Goal: Information Seeking & Learning: Learn about a topic

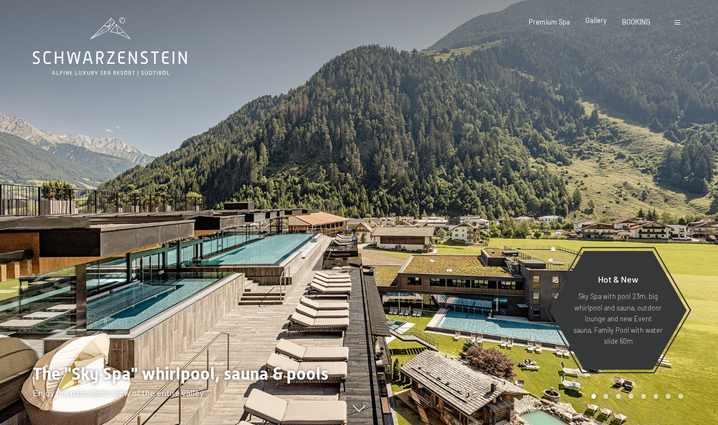
click at [595, 24] on span "Gallery" at bounding box center [596, 20] width 21 height 9
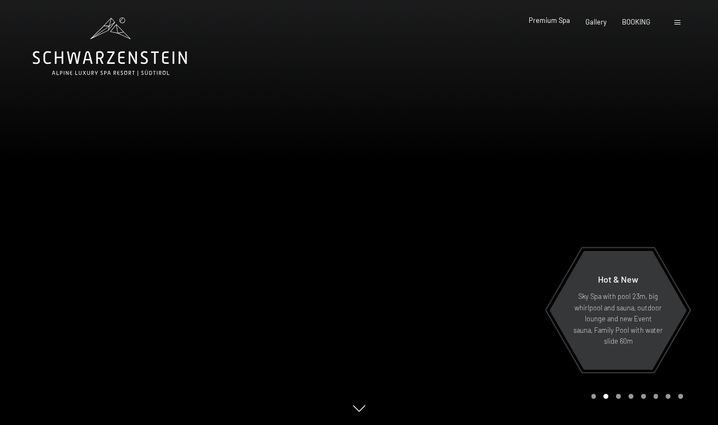
click at [548, 21] on span "Premium Spa" at bounding box center [549, 20] width 41 height 9
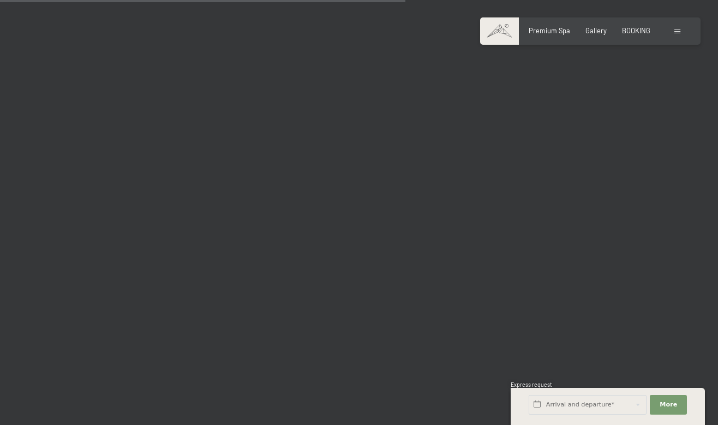
scroll to position [5776, 0]
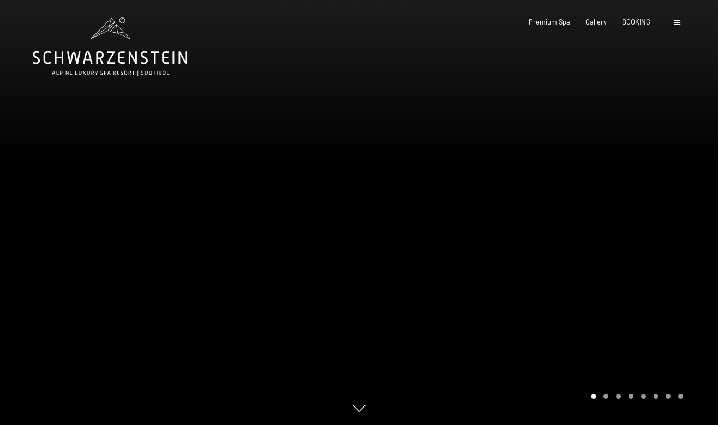
click at [608, 398] on div "Carousel Pagination" at bounding box center [635, 396] width 95 height 5
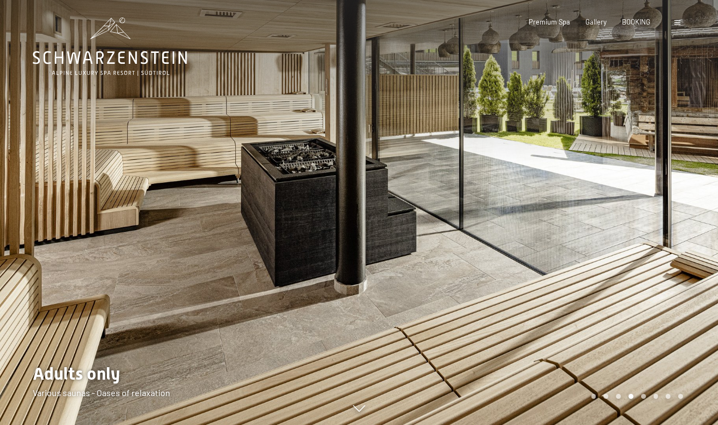
click at [683, 219] on div at bounding box center [538, 212] width 359 height 425
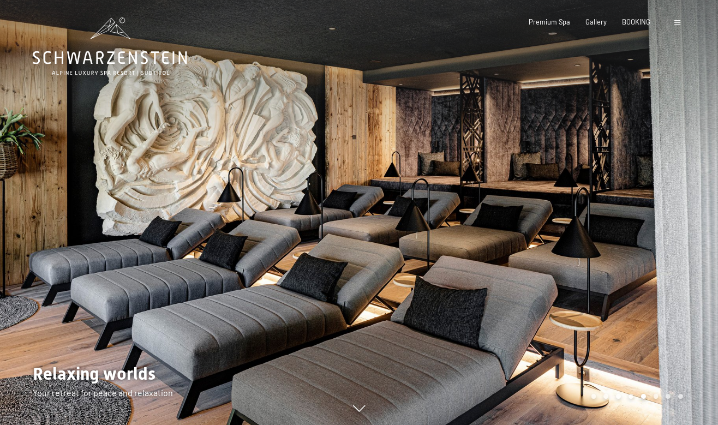
click at [683, 219] on div at bounding box center [538, 212] width 359 height 425
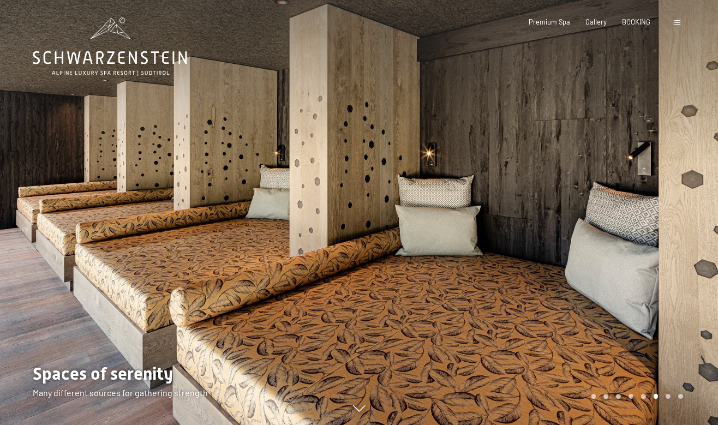
click at [683, 219] on div at bounding box center [538, 212] width 359 height 425
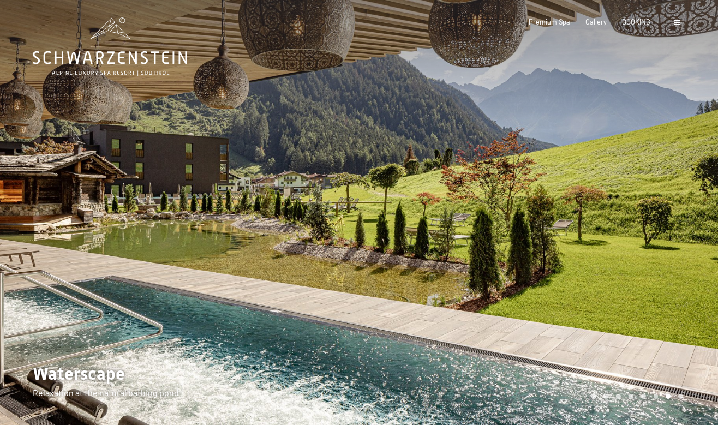
click at [683, 219] on div at bounding box center [538, 212] width 359 height 425
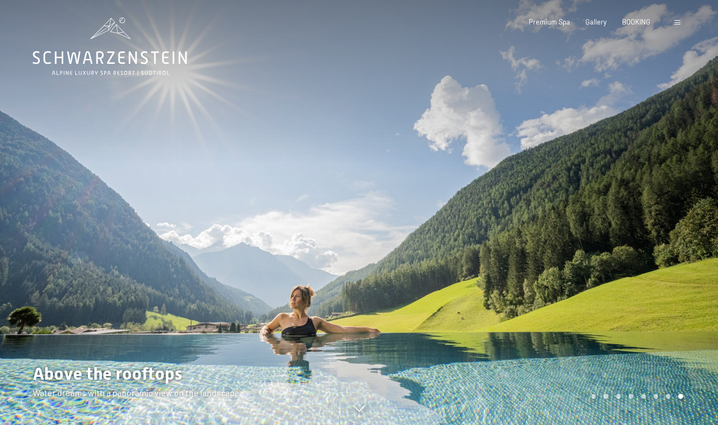
click at [683, 219] on div at bounding box center [538, 212] width 359 height 425
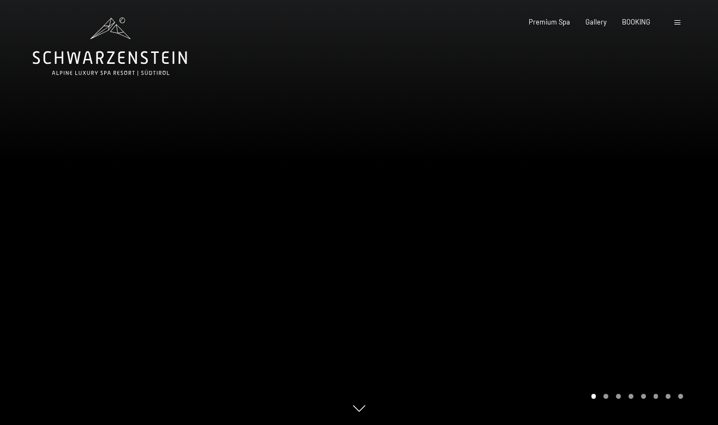
click at [683, 219] on div at bounding box center [538, 212] width 359 height 425
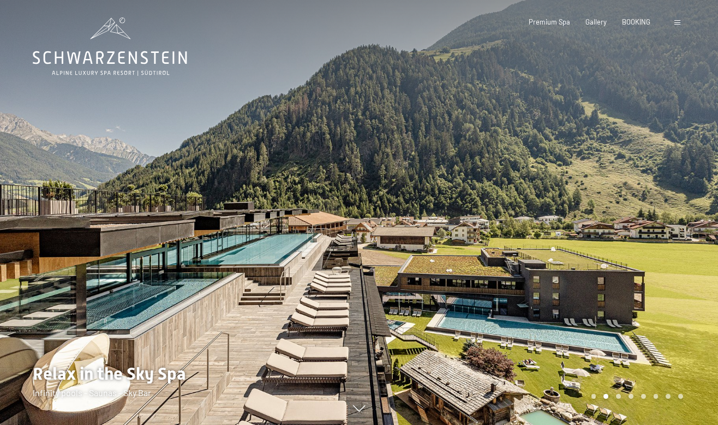
click at [683, 219] on div at bounding box center [538, 212] width 359 height 425
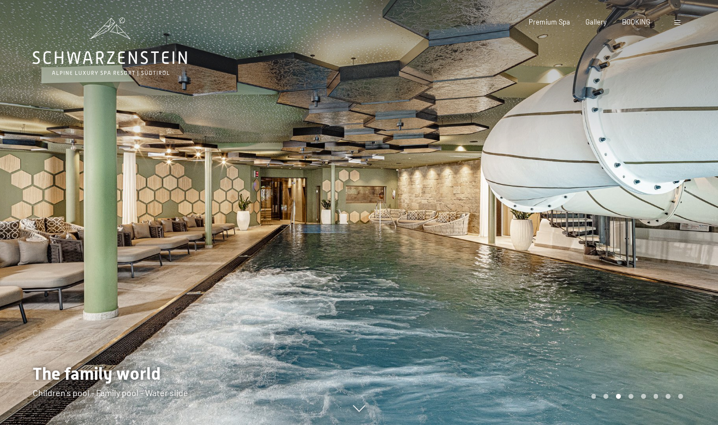
click at [682, 219] on div at bounding box center [538, 212] width 359 height 425
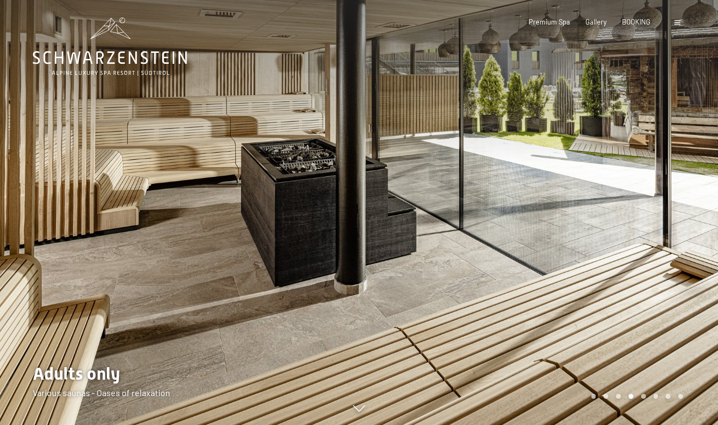
click at [682, 217] on div at bounding box center [538, 212] width 359 height 425
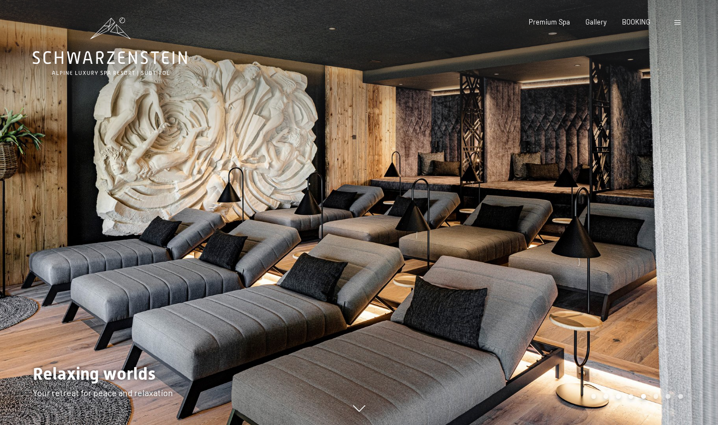
click at [682, 218] on div at bounding box center [538, 212] width 359 height 425
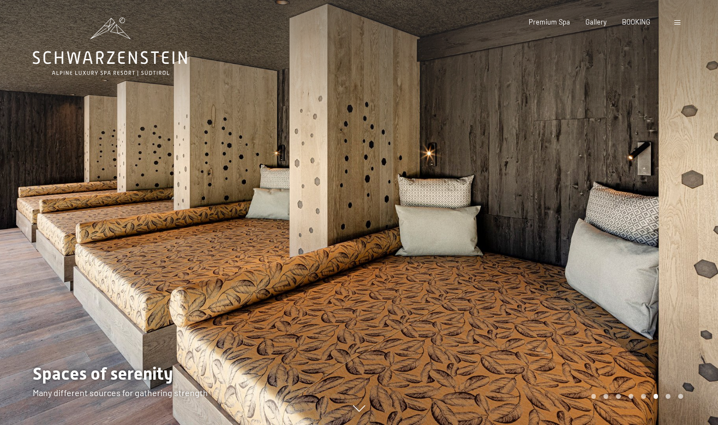
click at [682, 219] on div at bounding box center [538, 212] width 359 height 425
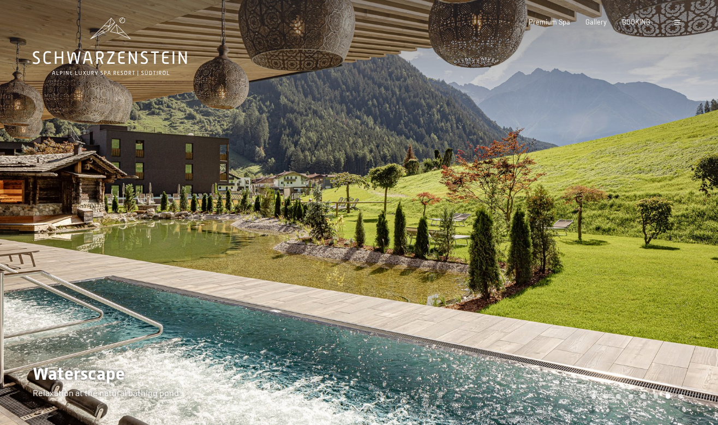
click at [682, 219] on div at bounding box center [538, 212] width 359 height 425
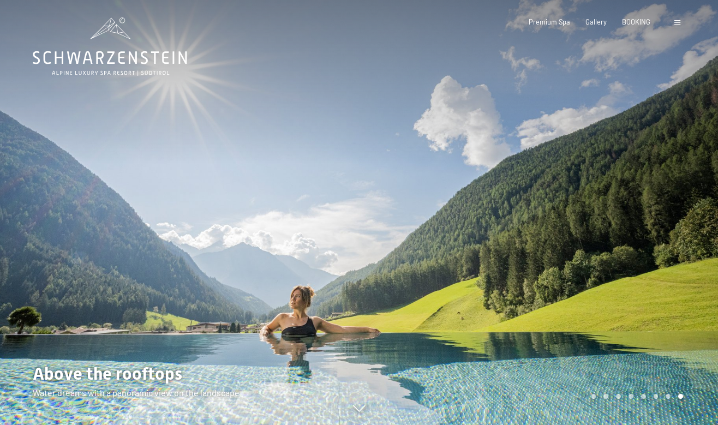
click at [682, 219] on div at bounding box center [538, 212] width 359 height 425
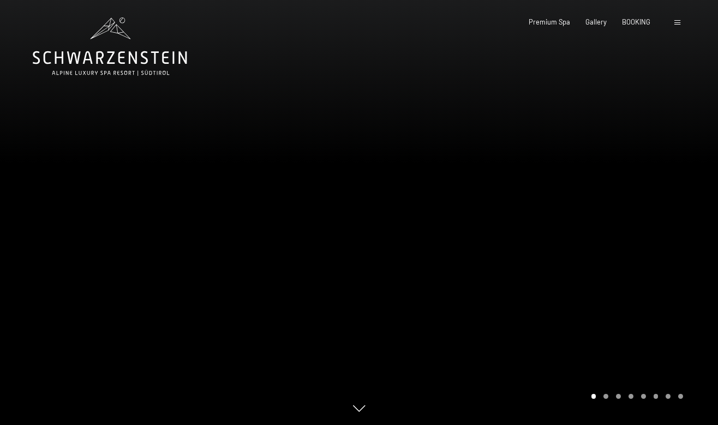
click at [362, 413] on icon at bounding box center [359, 413] width 12 height 7
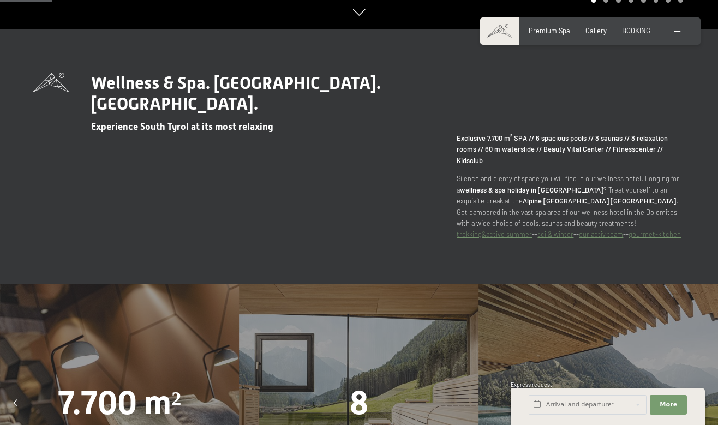
scroll to position [401, 0]
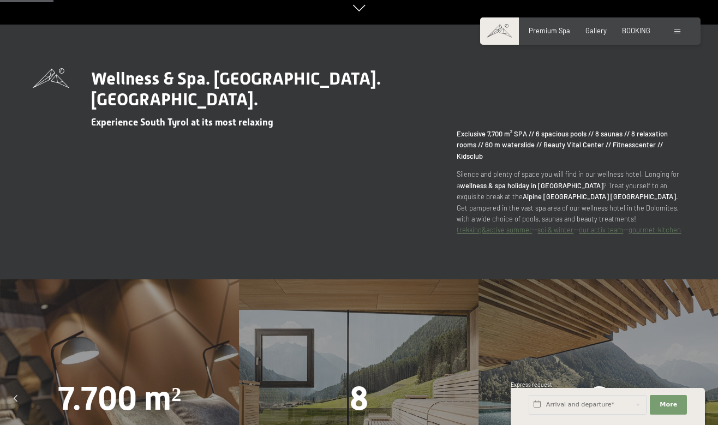
click at [362, 413] on div "8 different saunas" at bounding box center [360, 399] width 240 height 240
click at [377, 395] on div "8" at bounding box center [360, 399] width 240 height 46
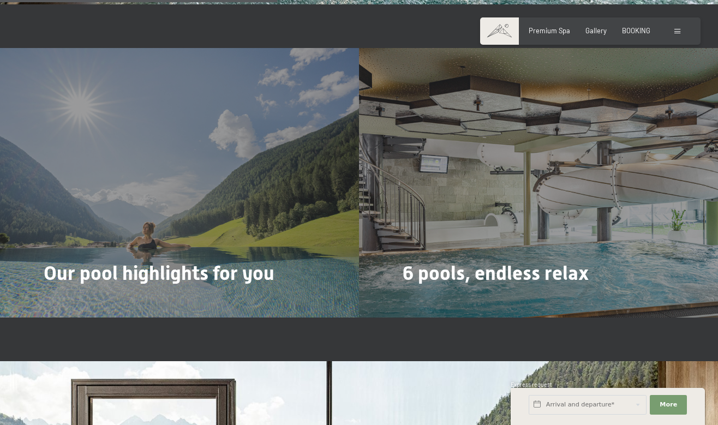
scroll to position [2068, 0]
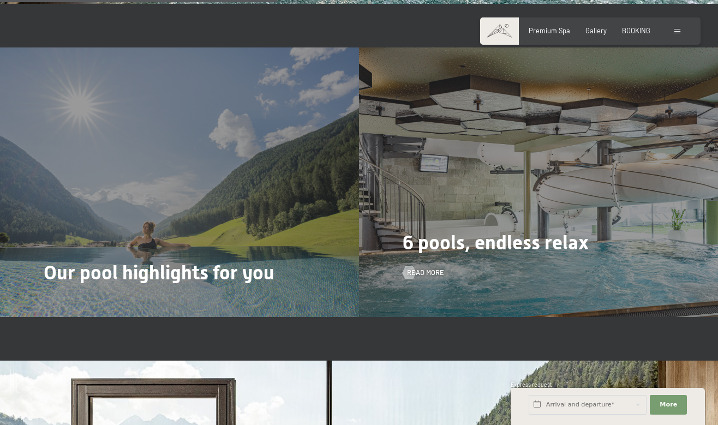
click at [504, 183] on div "6 pools, endless relax Read more" at bounding box center [538, 182] width 359 height 270
click at [429, 268] on span "Read more" at bounding box center [436, 273] width 37 height 10
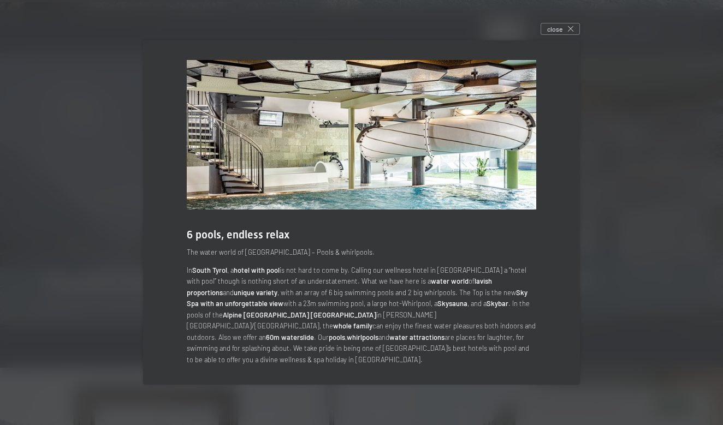
click at [524, 127] on img at bounding box center [361, 135] width 349 height 150
click at [368, 359] on div "6 pools, endless relax The water world of Hotel Schwarzenstein – Pools & whirlp…" at bounding box center [361, 212] width 437 height 344
click at [569, 35] on div "close" at bounding box center [559, 29] width 39 height 12
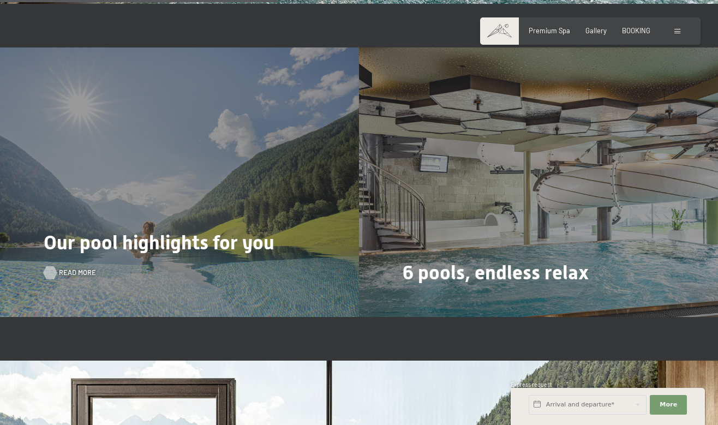
click at [50, 266] on div at bounding box center [50, 272] width 8 height 13
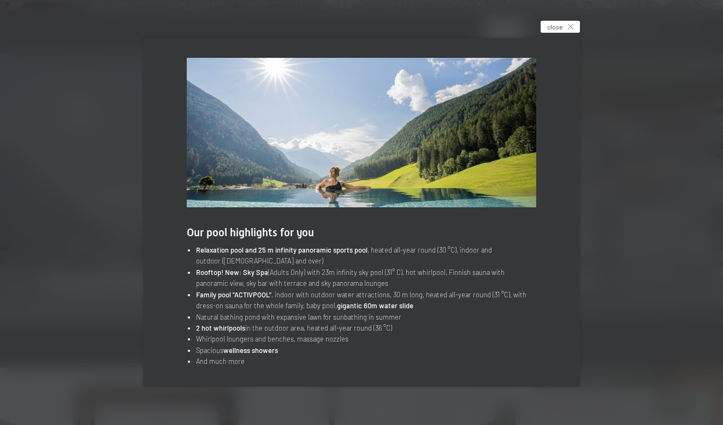
click at [569, 29] on icon at bounding box center [570, 26] width 5 height 5
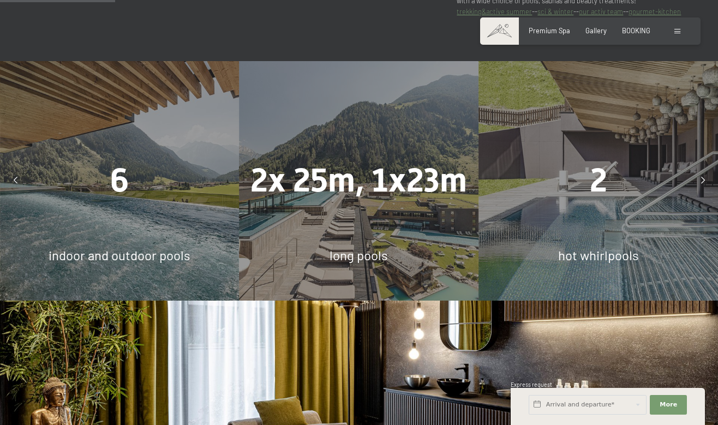
scroll to position [506, 0]
